Goal: Information Seeking & Learning: Learn about a topic

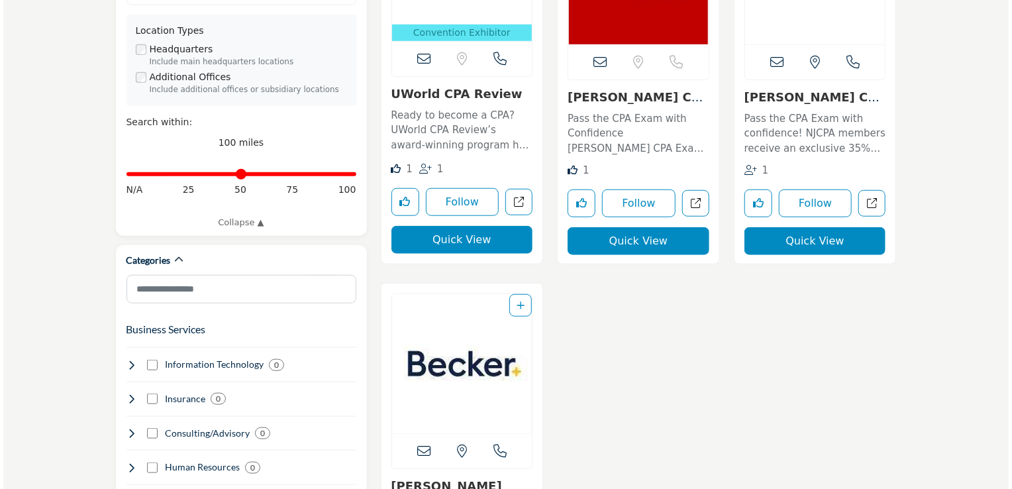
scroll to position [496, 0]
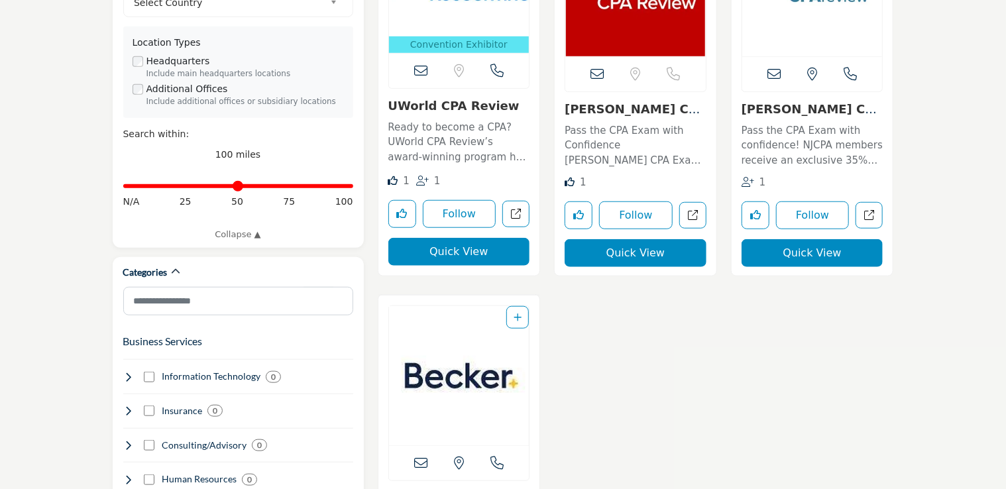
click at [490, 256] on button "Quick View" at bounding box center [459, 252] width 142 height 28
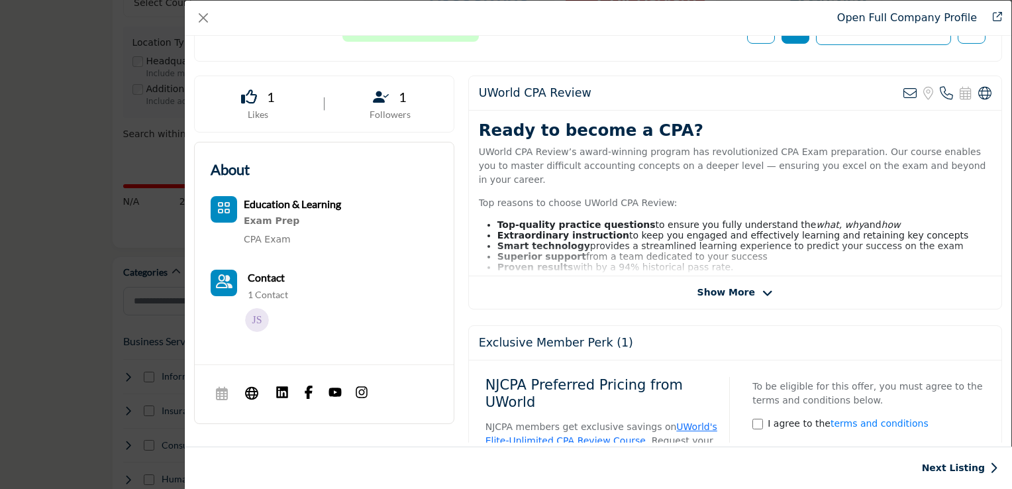
scroll to position [225, 0]
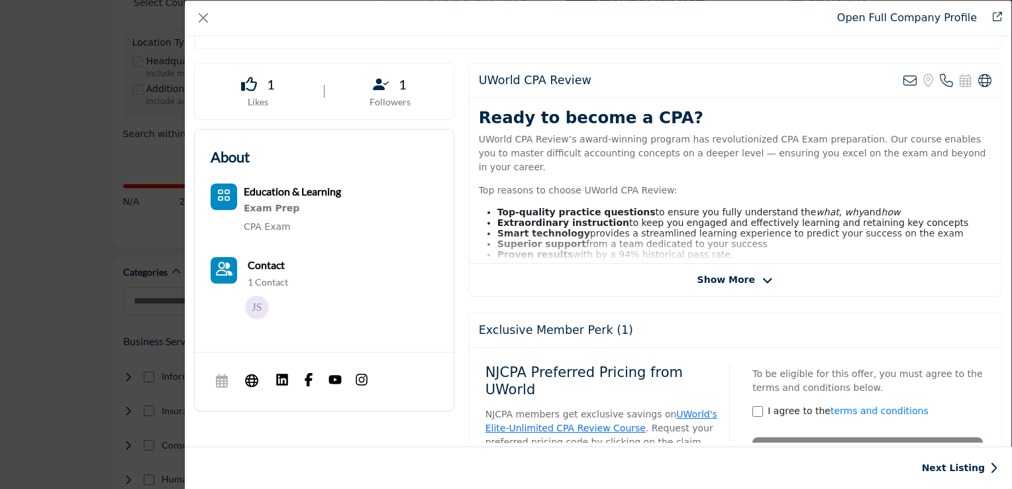
click at [751, 273] on span "Show More" at bounding box center [736, 280] width 76 height 14
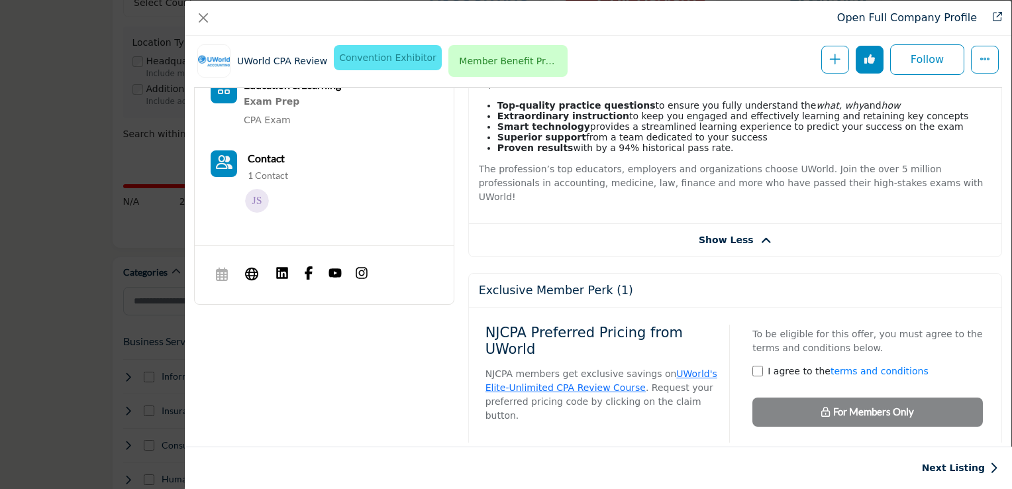
scroll to position [393, 0]
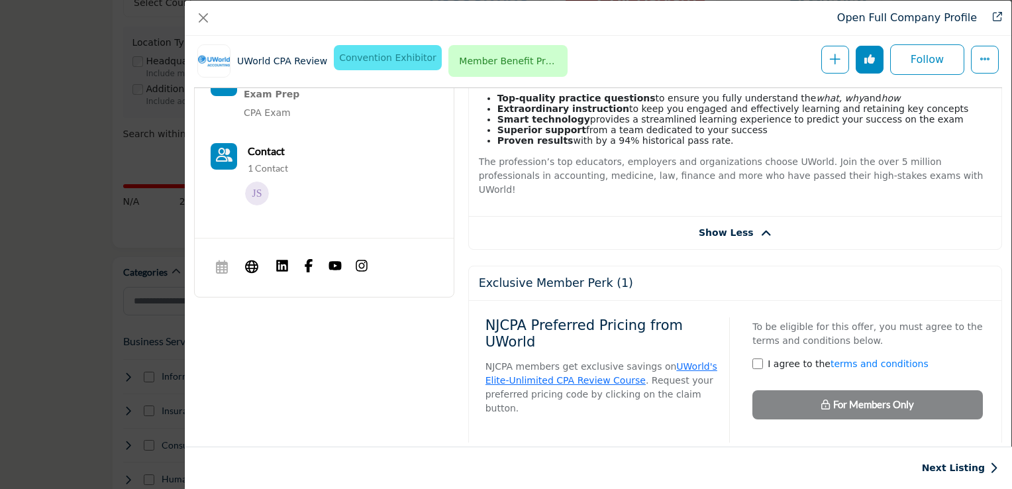
click at [725, 266] on div "Exclusive Member Perk (1)" at bounding box center [735, 283] width 533 height 34
click at [504, 276] on h5 "Exclusive Member Perk (1)" at bounding box center [556, 283] width 154 height 14
drag, startPoint x: 504, startPoint y: 260, endPoint x: 603, endPoint y: 283, distance: 101.4
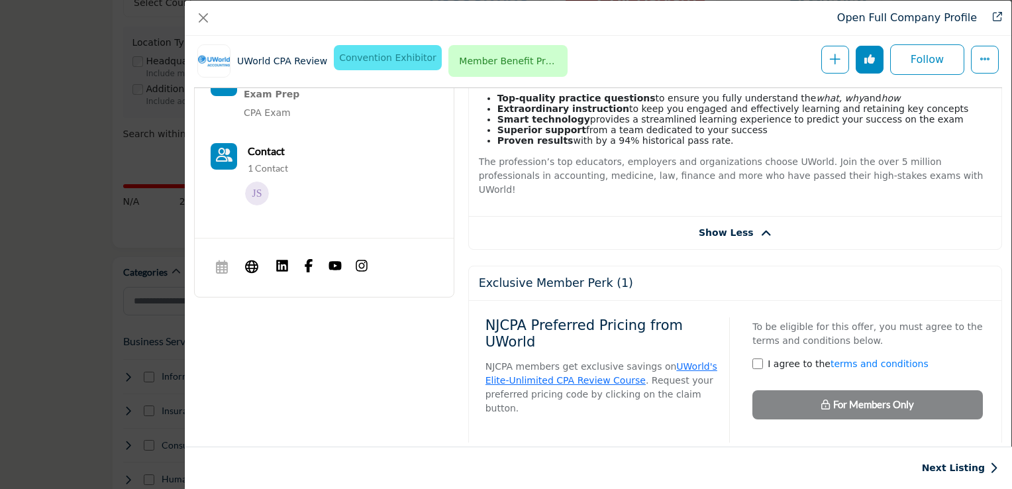
click at [603, 301] on div "NJCPA Preferred Pricing from UWorld NJCPA members get exclusive savings on UWor…" at bounding box center [735, 407] width 533 height 213
drag, startPoint x: 642, startPoint y: 364, endPoint x: 657, endPoint y: 382, distance: 23.5
click at [657, 382] on div "NJCPA Preferred Pricing from UWorld NJCPA members get exclusive savings on UWor…" at bounding box center [608, 410] width 245 height 186
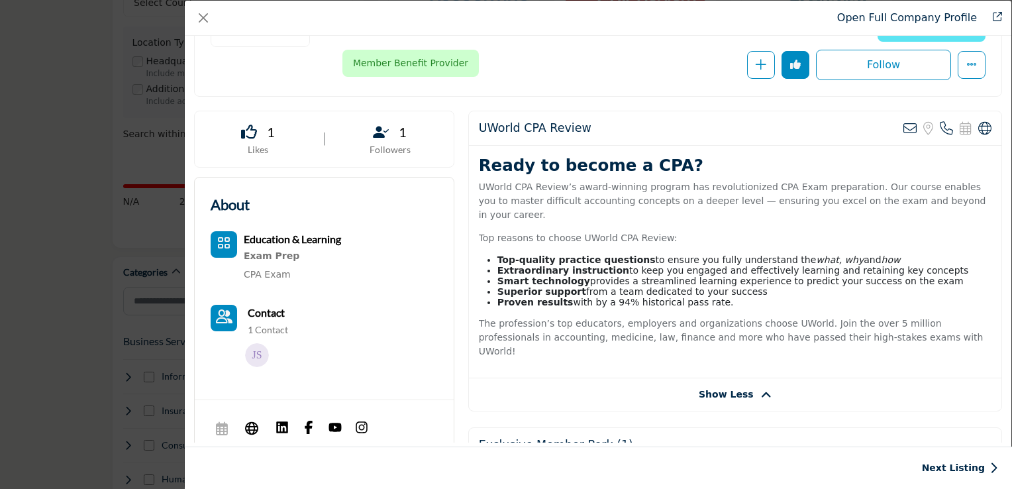
scroll to position [175, 0]
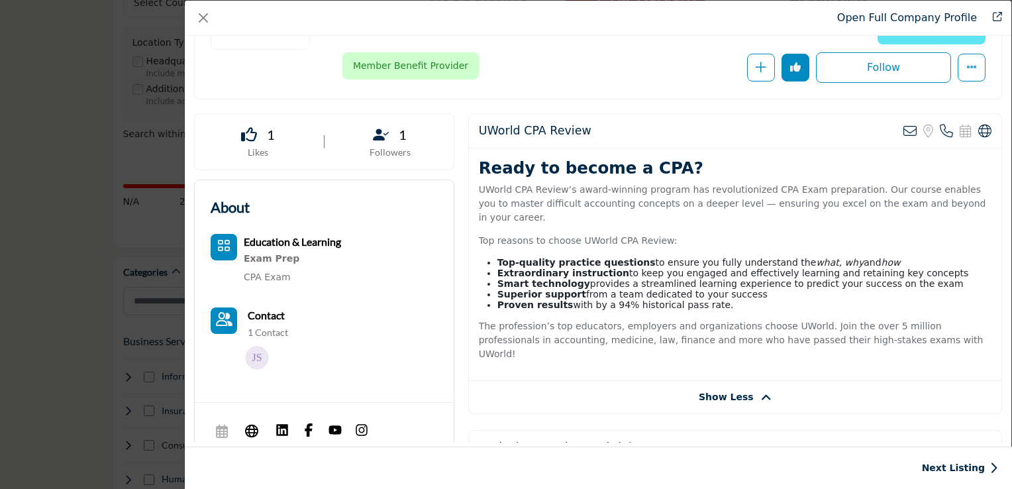
click at [266, 329] on p "1 Contact" at bounding box center [268, 332] width 40 height 13
click at [260, 362] on img "Company Data Modal" at bounding box center [257, 358] width 24 height 24
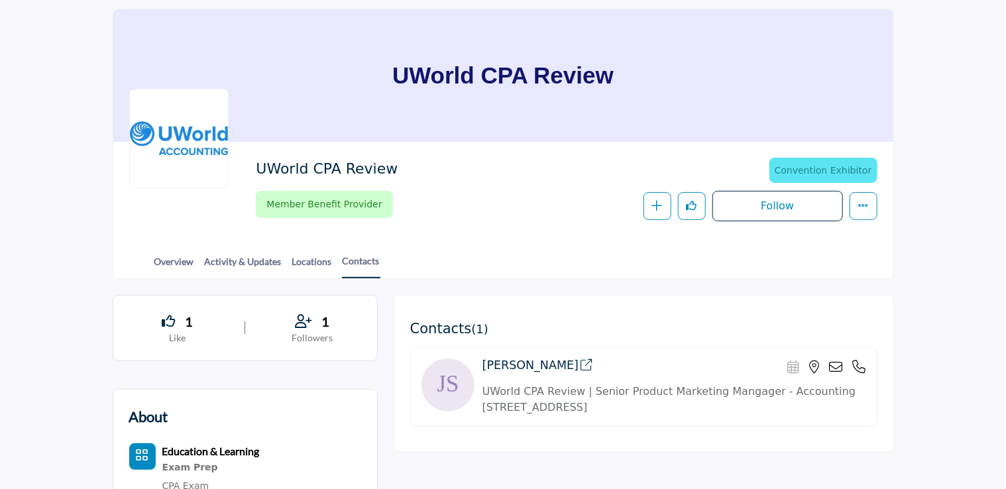
scroll to position [139, 0]
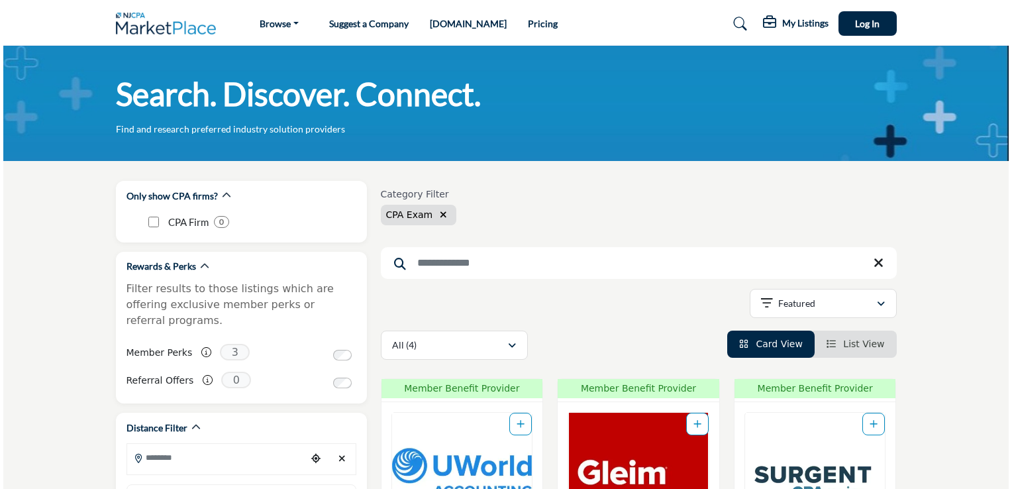
scroll to position [496, 0]
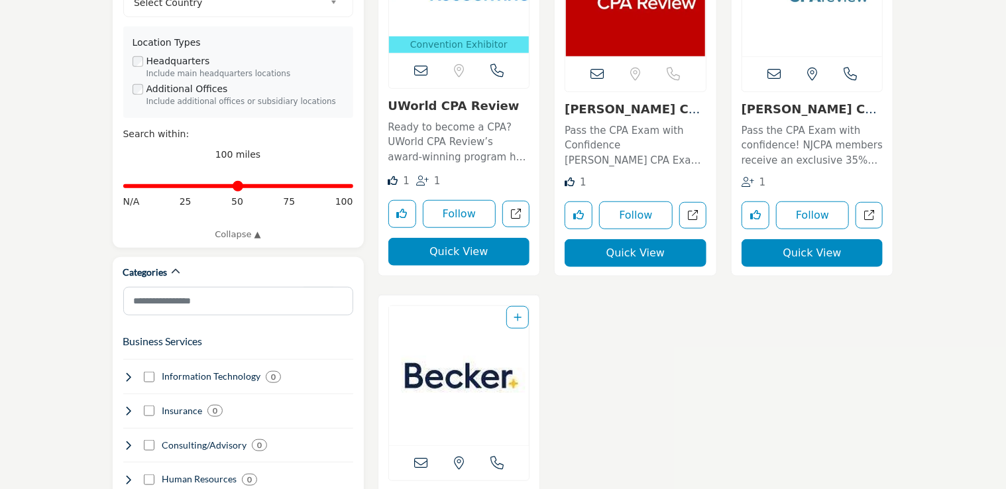
click at [483, 264] on button "Quick View" at bounding box center [459, 252] width 142 height 28
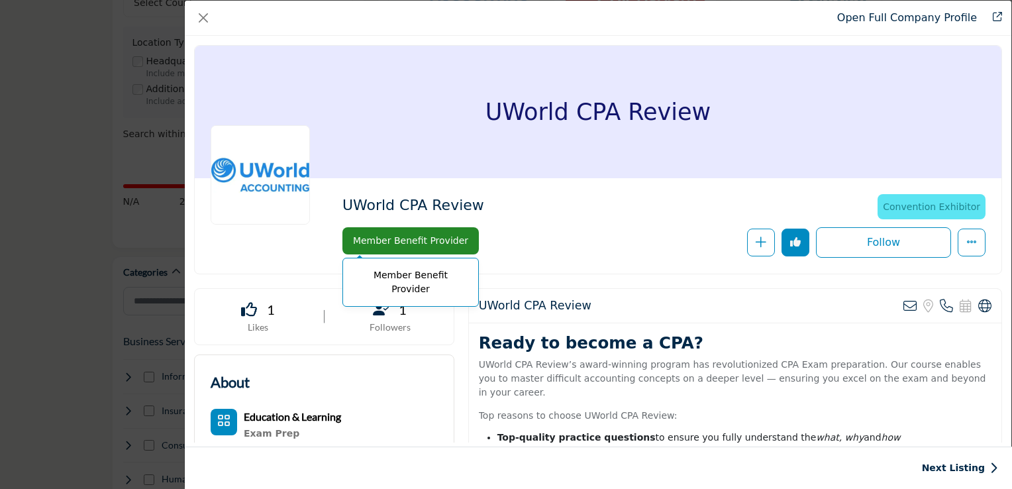
click at [437, 243] on span "Member Benefit Provider" at bounding box center [411, 241] width 126 height 21
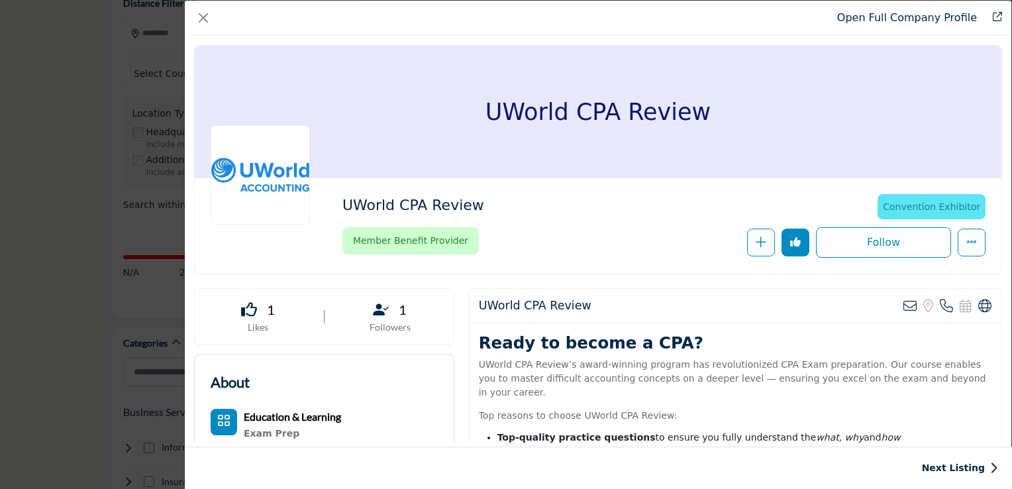
scroll to position [173, 0]
click at [573, 227] on div "Follow Following" at bounding box center [760, 242] width 451 height 30
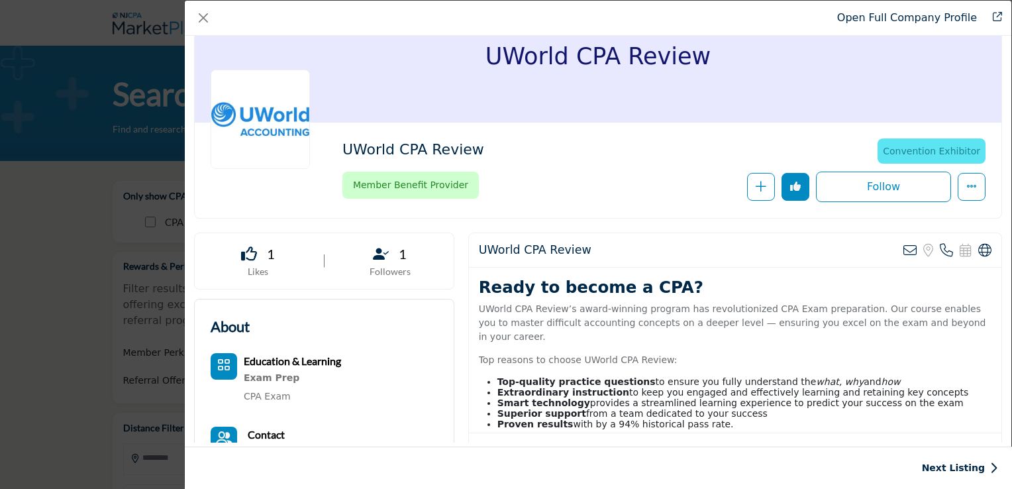
scroll to position [0, 0]
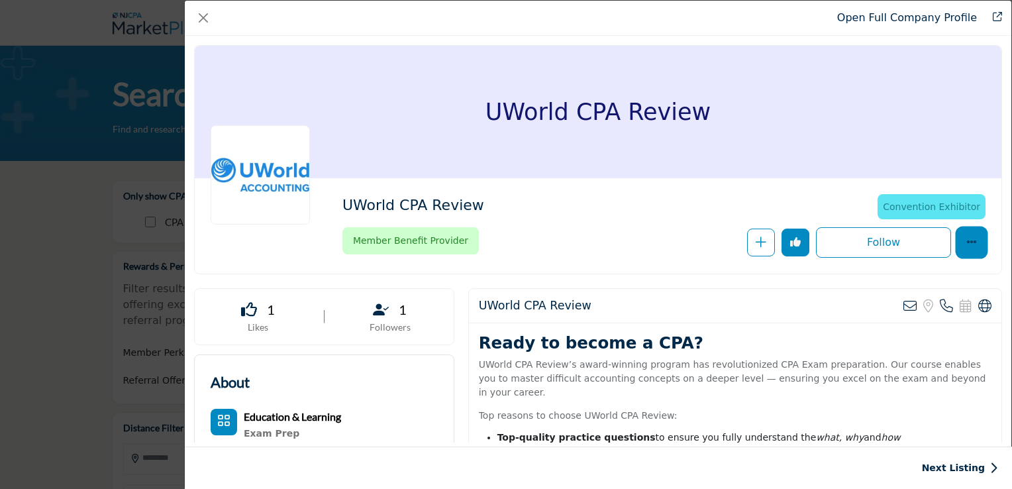
click at [958, 239] on button "More Options" at bounding box center [972, 243] width 28 height 28
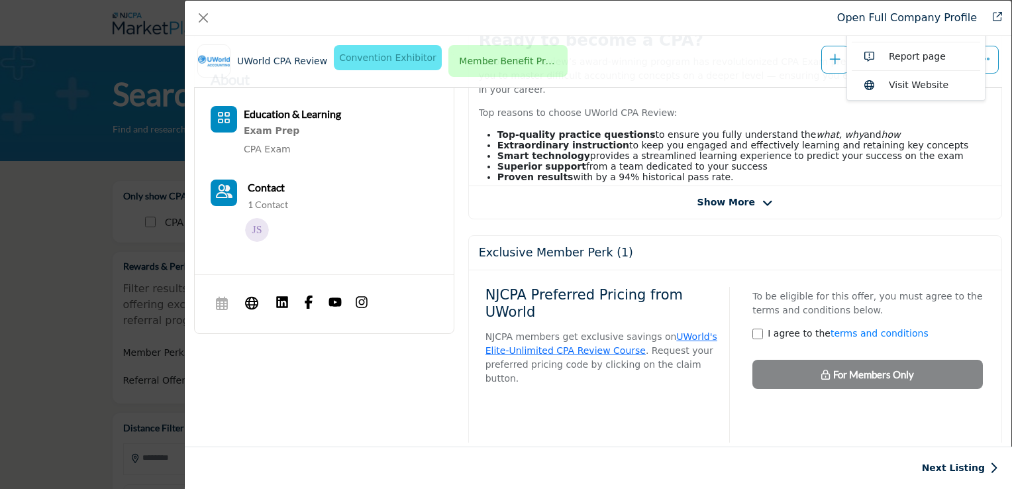
scroll to position [363, 0]
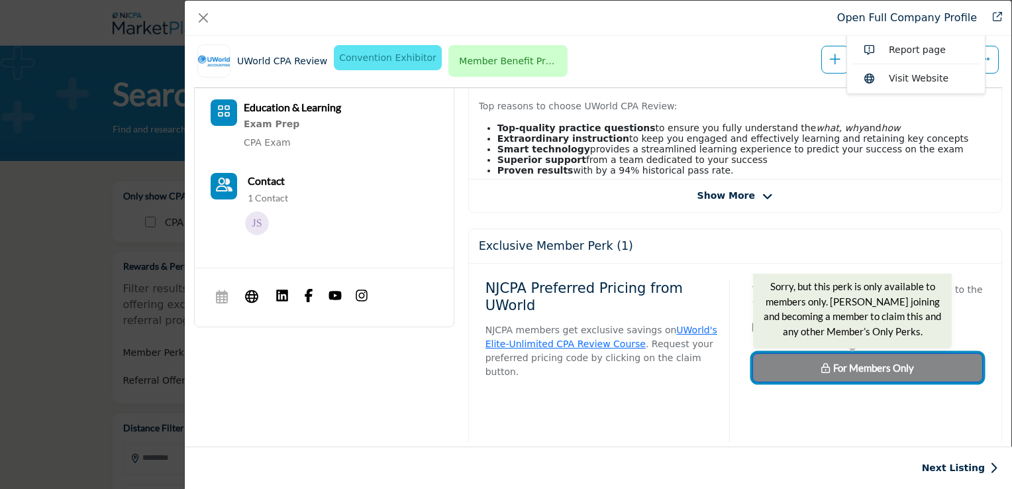
click at [914, 366] on button "For Members Only Sorry, but this perk is only available to members only. Consid…" at bounding box center [868, 367] width 231 height 29
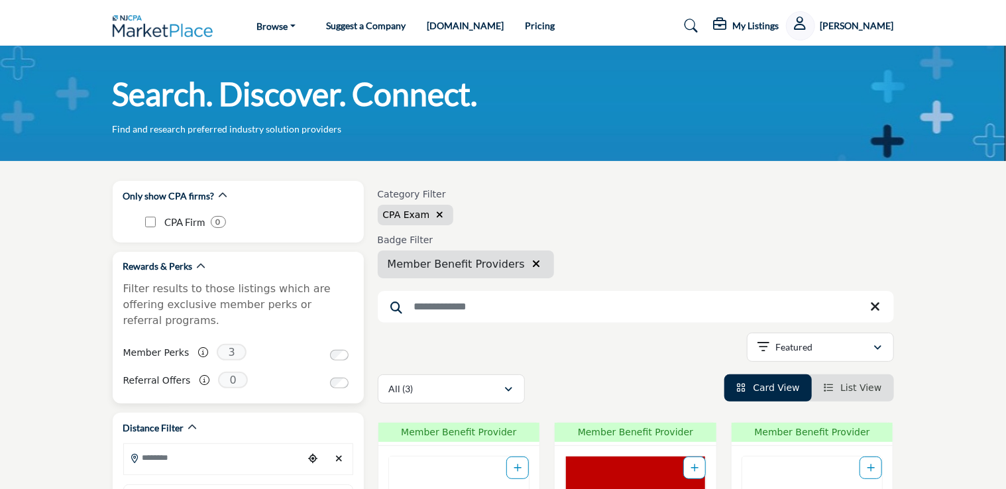
click at [228, 344] on span "3" at bounding box center [232, 352] width 30 height 17
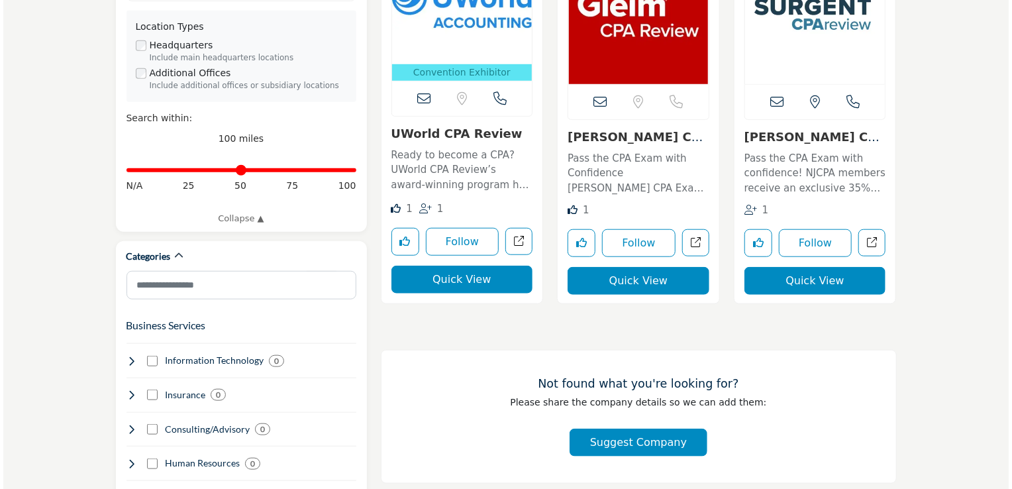
scroll to position [515, 0]
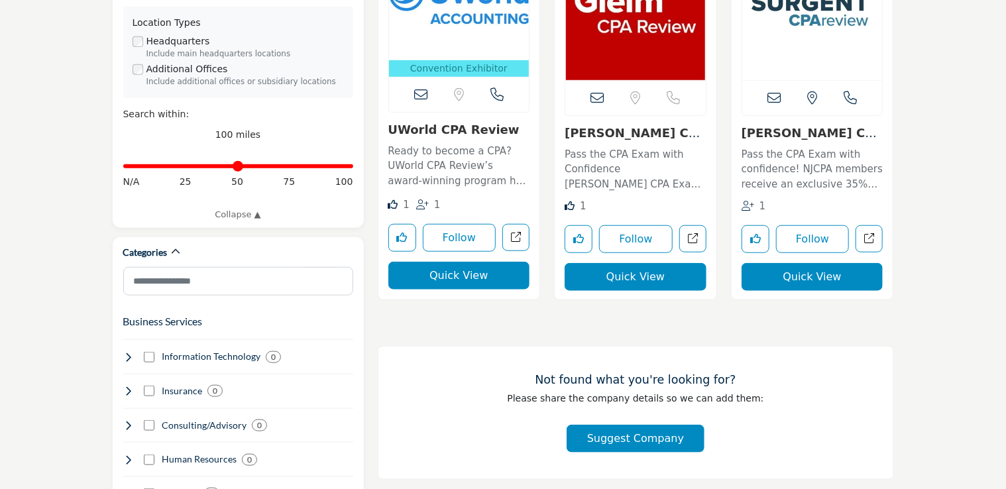
click at [498, 273] on button "Quick View" at bounding box center [459, 276] width 142 height 28
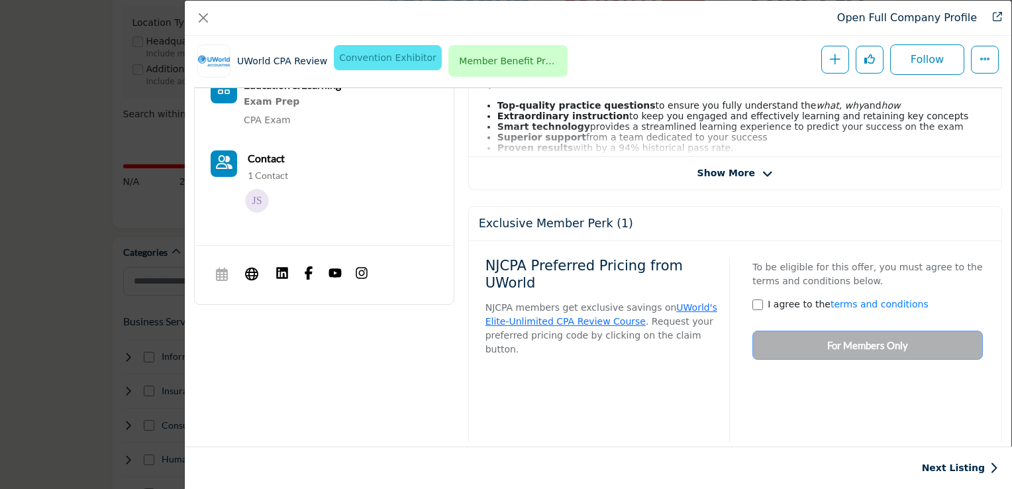
scroll to position [388, 0]
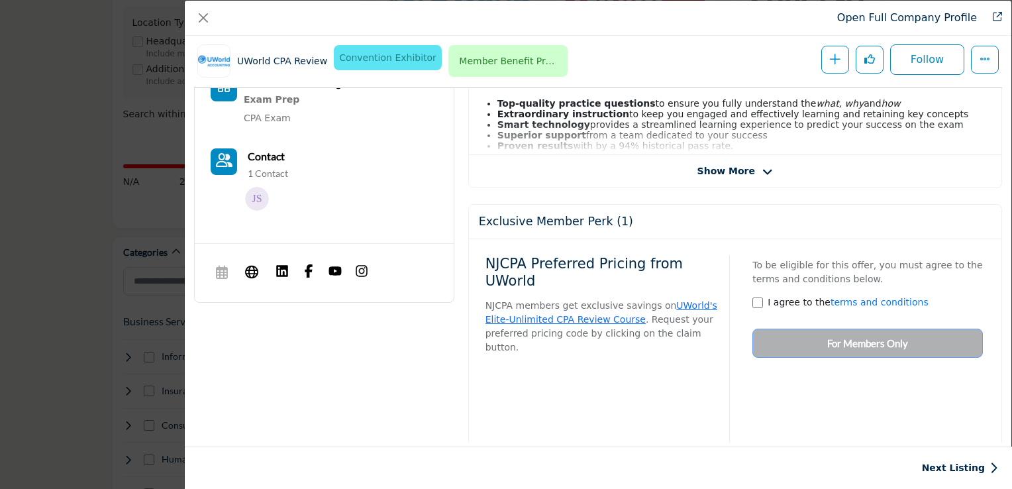
click at [853, 358] on div "NJCPA Preferred Pricing from UWorld NJCPA members get exclusive savings on UWor…" at bounding box center [736, 345] width 500 height 193
click at [867, 352] on div "To be eligible for this offer, you must agree to the terms and conditions below…" at bounding box center [863, 303] width 240 height 109
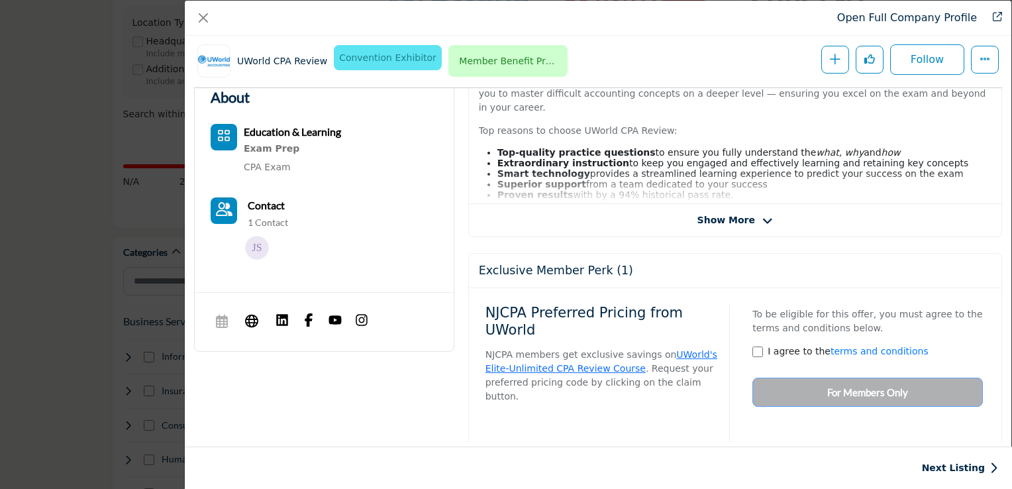
scroll to position [337, 0]
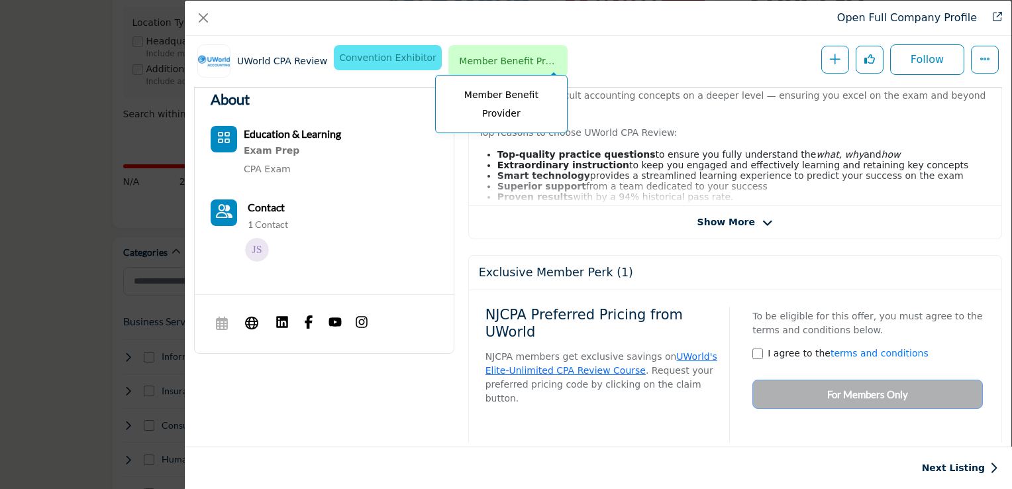
click at [492, 60] on span "Member Benefit Provider" at bounding box center [508, 60] width 109 height 25
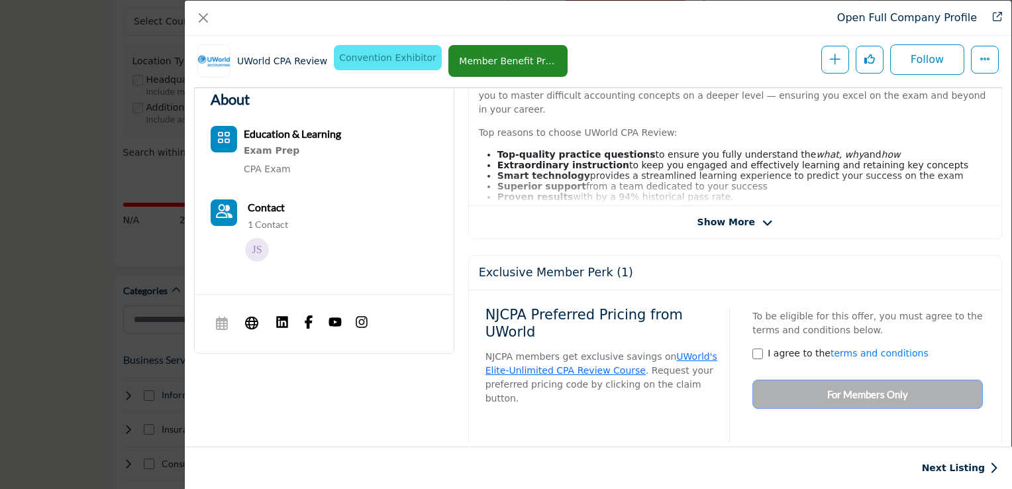
click at [739, 223] on span "Show More" at bounding box center [727, 222] width 58 height 14
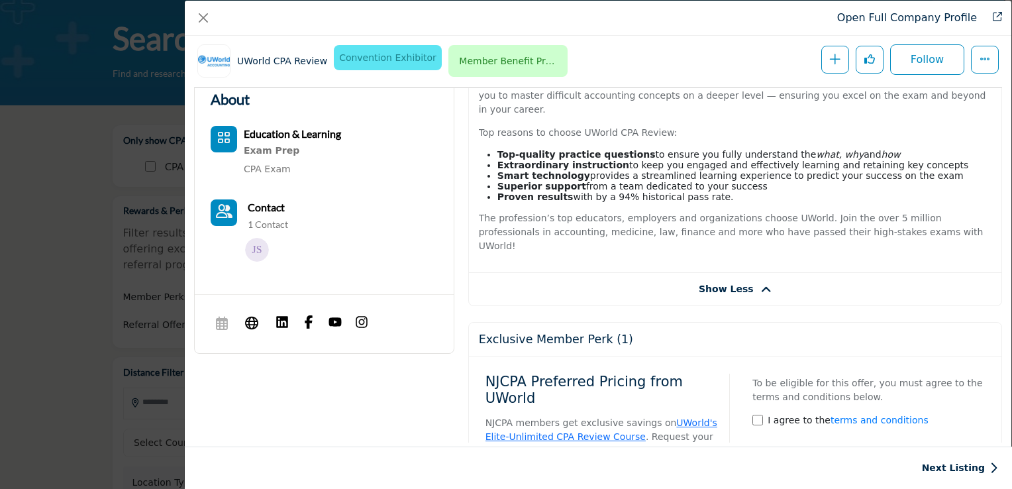
scroll to position [0, 0]
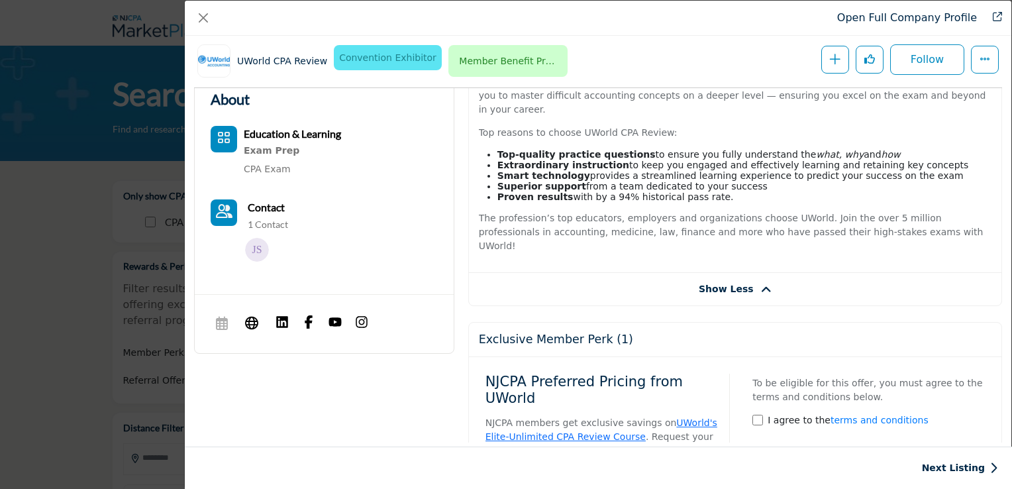
click at [576, 333] on h5 "Exclusive Member Perk (1)" at bounding box center [556, 340] width 154 height 14
click at [567, 333] on h5 "Exclusive Member Perk (1)" at bounding box center [556, 340] width 154 height 14
click at [584, 333] on h5 "Exclusive Member Perk (1)" at bounding box center [556, 340] width 154 height 14
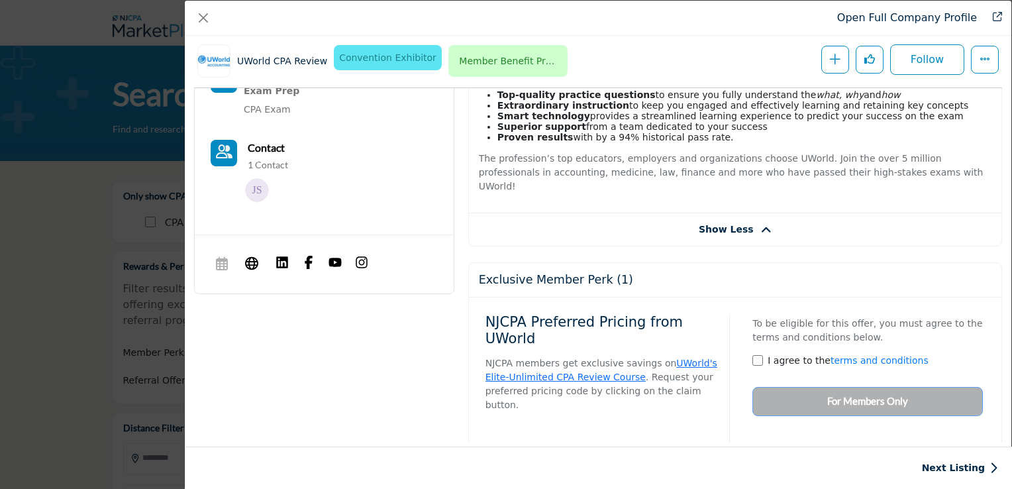
scroll to position [400, 0]
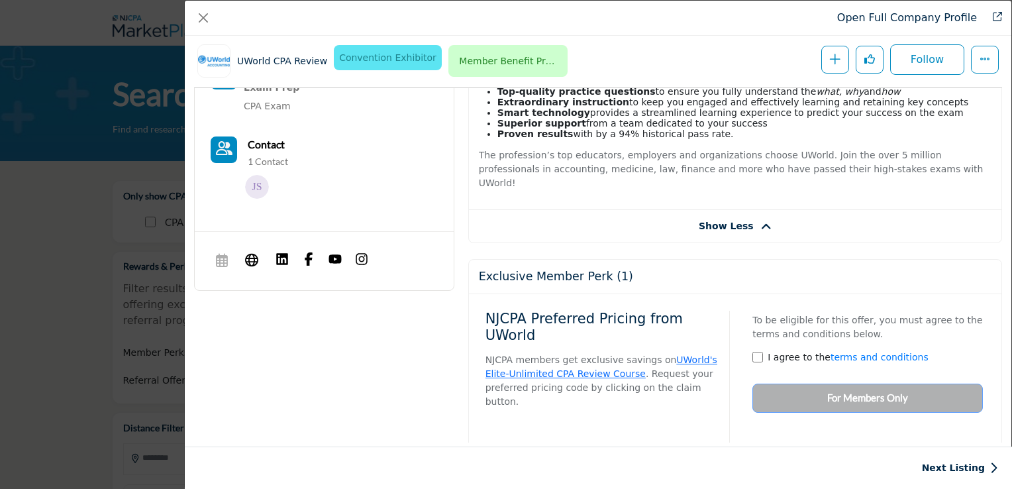
click at [812, 380] on div "To be eligible for this offer, you must agree to the terms and conditions below…" at bounding box center [863, 358] width 240 height 109
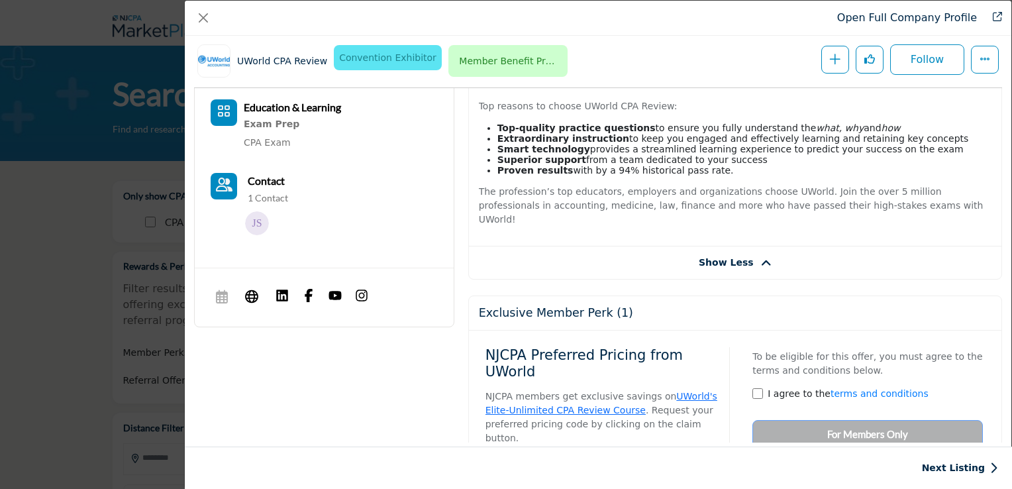
scroll to position [366, 0]
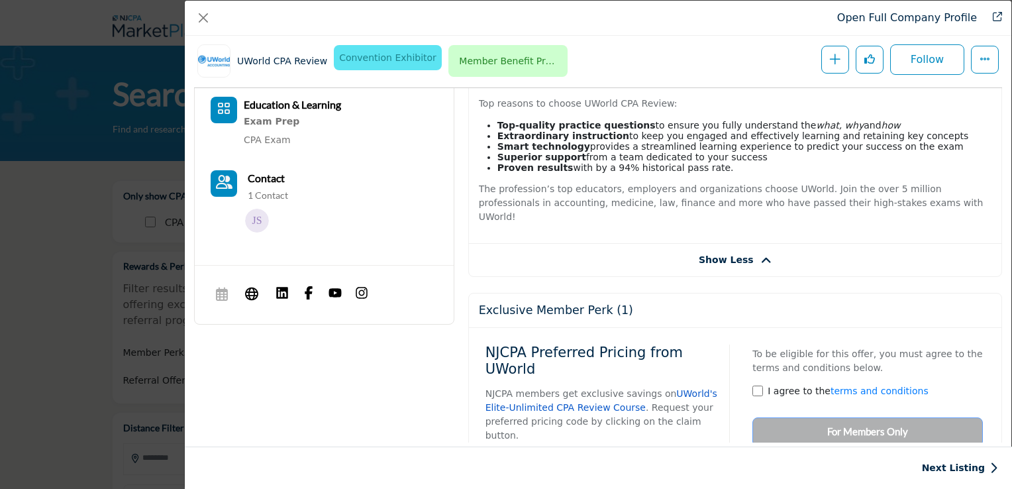
click at [676, 388] on link "UWorld's Elite-Unlimited CPA Review Course" at bounding box center [602, 400] width 232 height 25
